Goal: Task Accomplishment & Management: Manage account settings

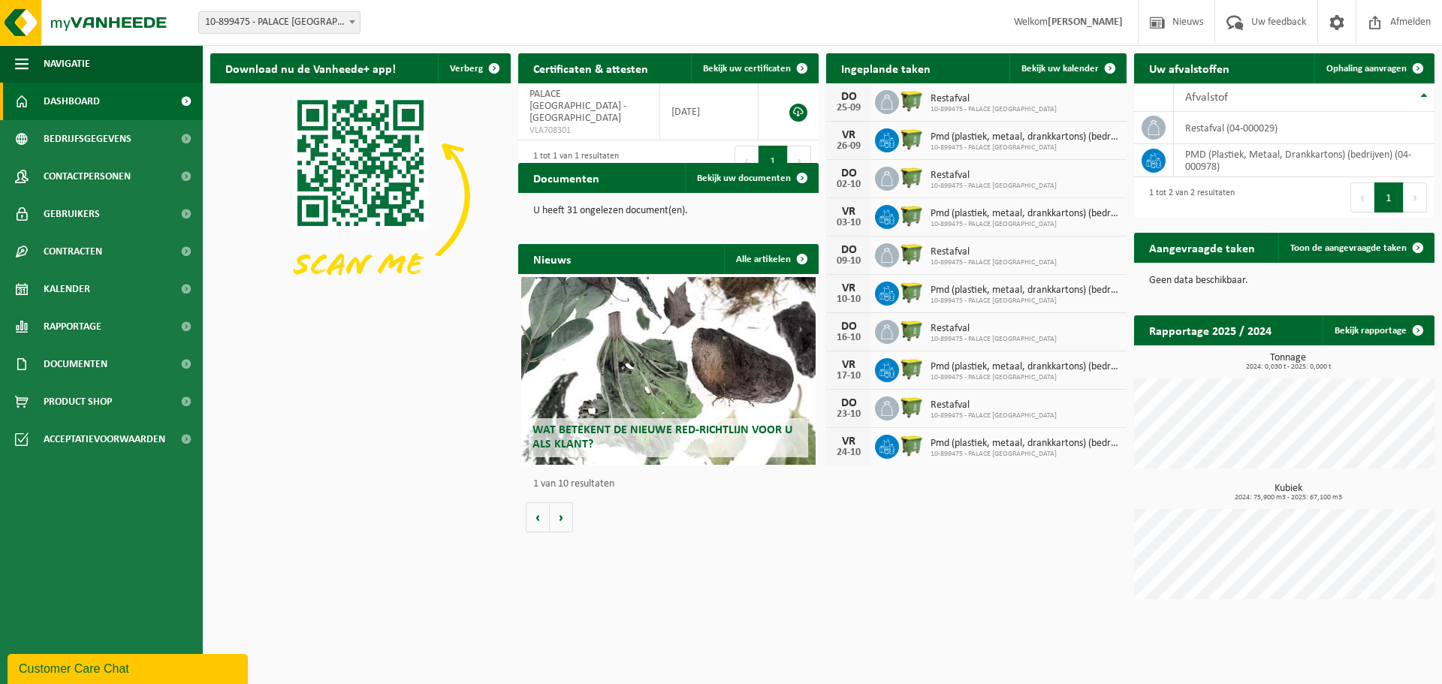
click at [942, 100] on span "Restafval" at bounding box center [994, 99] width 126 height 12
click at [1079, 68] on span "Bekijk uw kalender" at bounding box center [1059, 69] width 77 height 10
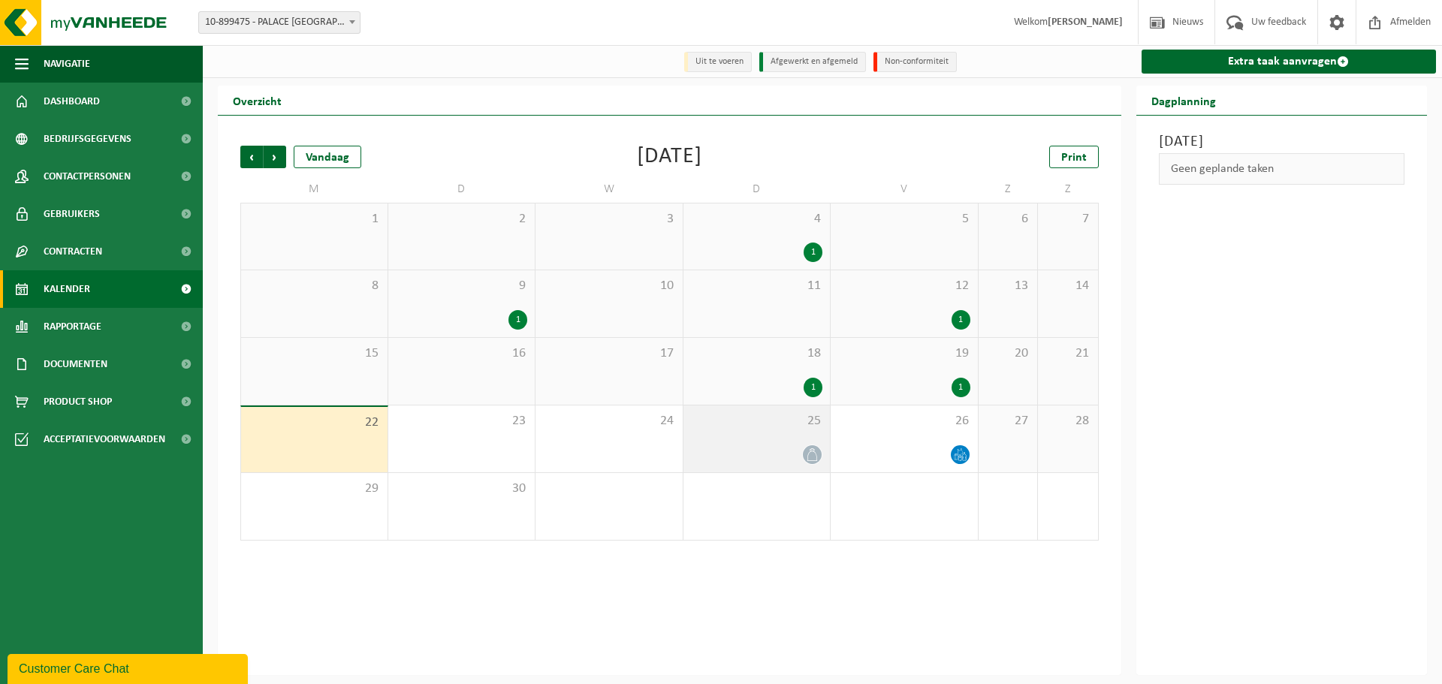
click at [802, 462] on div at bounding box center [757, 455] width 132 height 20
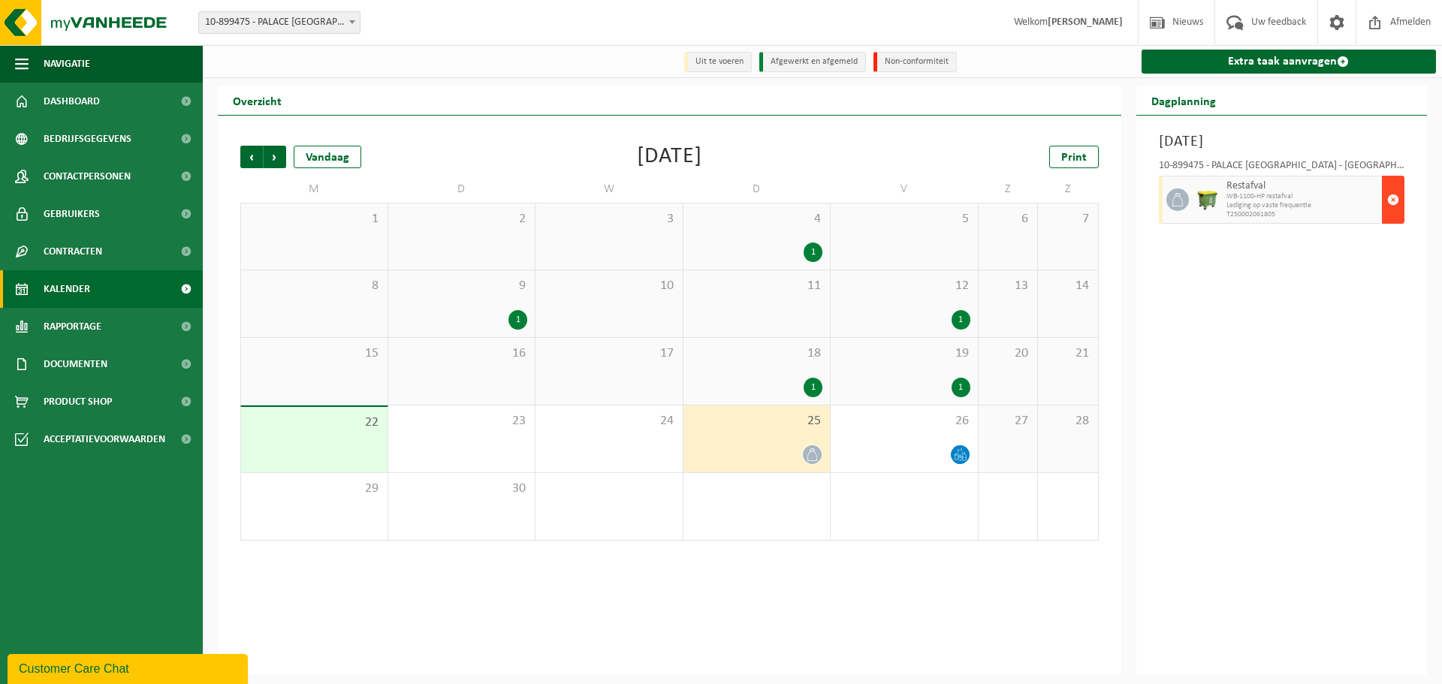
click at [1389, 202] on span "button" at bounding box center [1393, 200] width 12 height 30
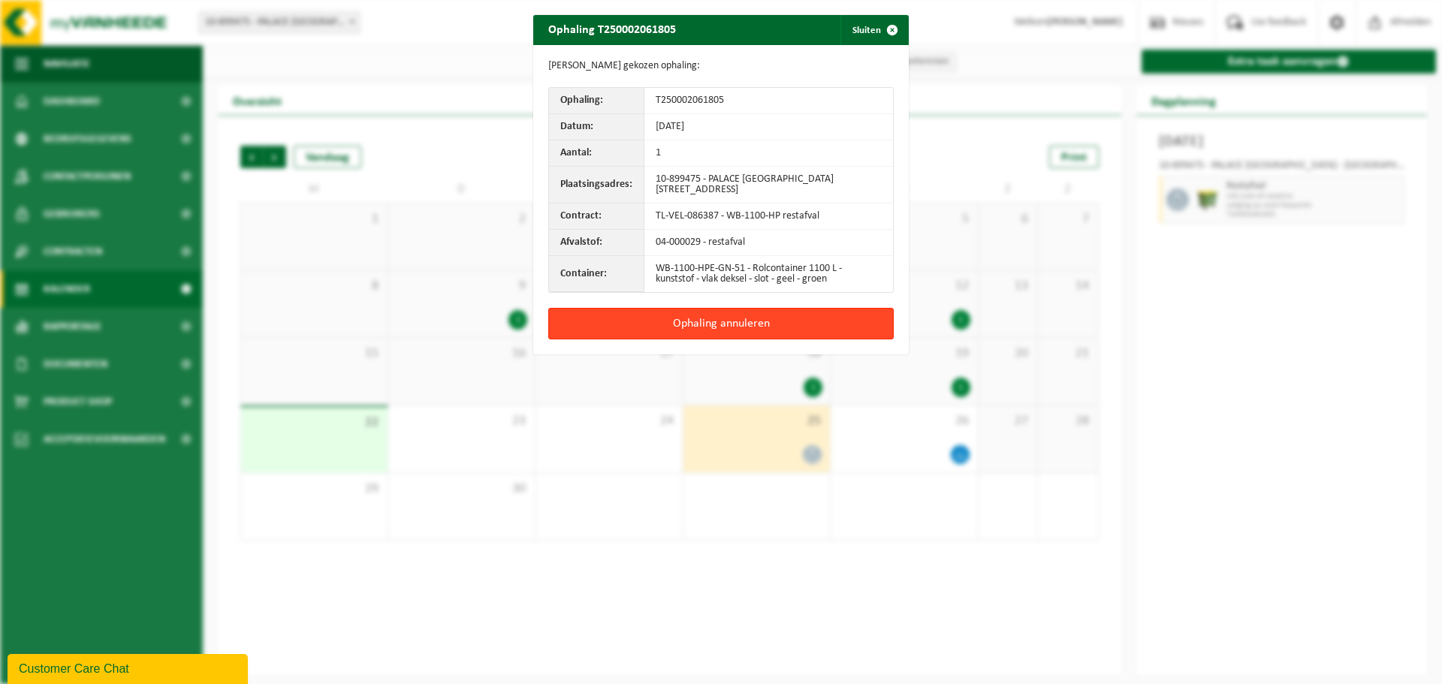
click at [707, 328] on button "Ophaling annuleren" at bounding box center [720, 324] width 345 height 32
